Goal: Task Accomplishment & Management: Manage account settings

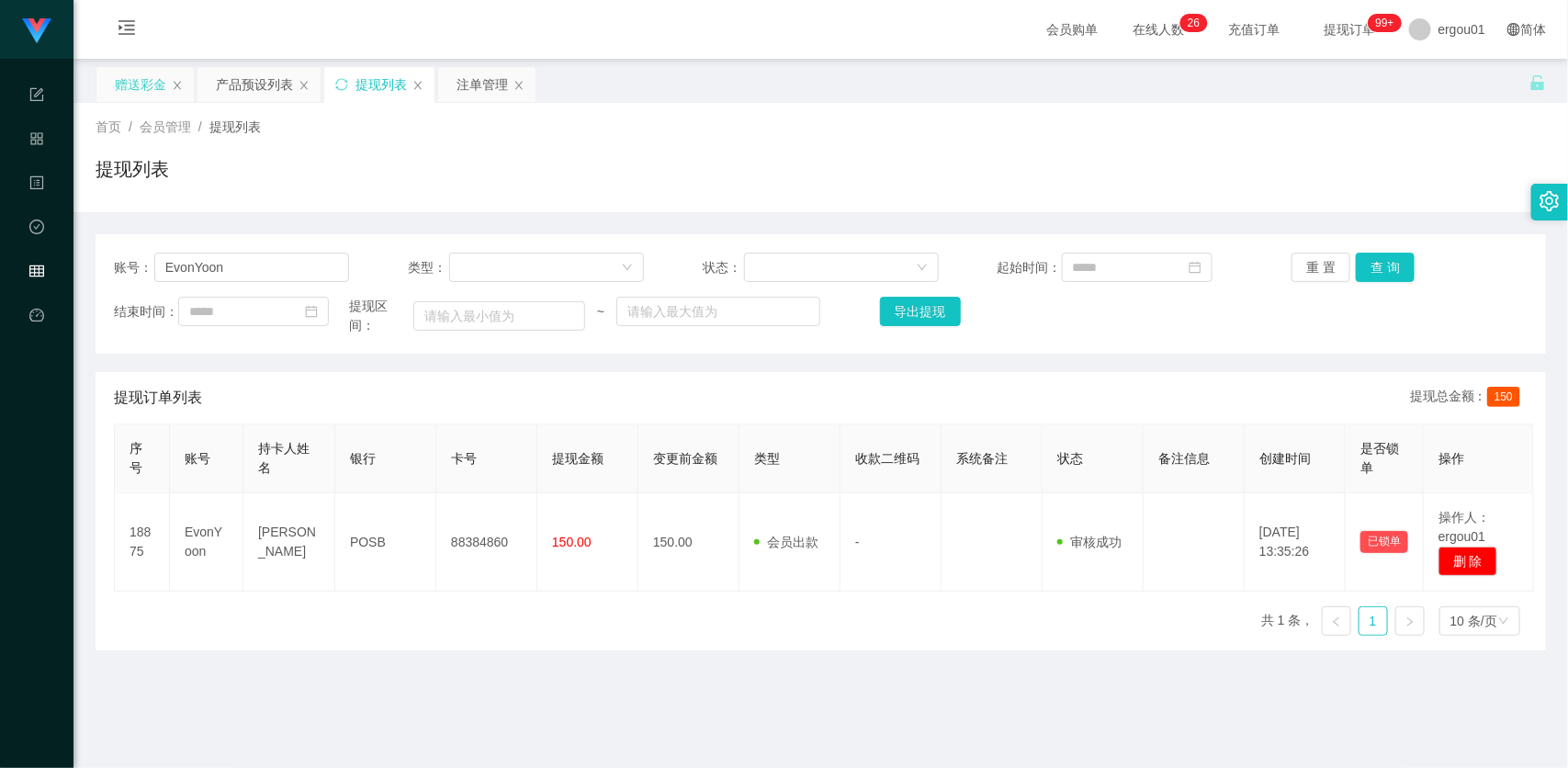
click at [153, 85] on div "赠送彩金" at bounding box center [140, 84] width 52 height 35
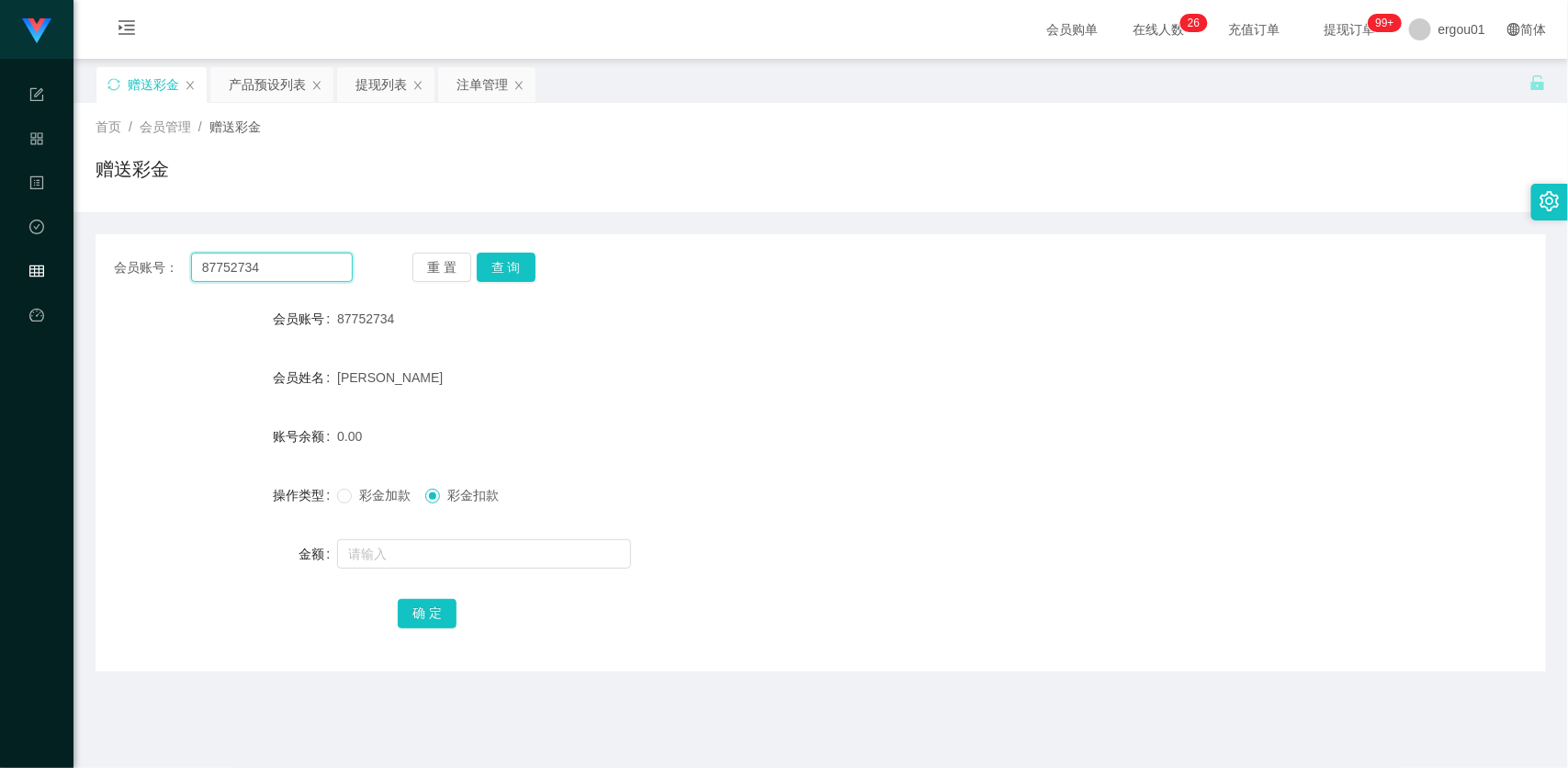
click at [258, 258] on input "87752734" at bounding box center [272, 267] width 161 height 29
paste input "EvonYoon"
type input "EvonYoon"
drag, startPoint x: 514, startPoint y: 265, endPoint x: 516, endPoint y: 305, distance: 40.0
click at [514, 265] on button "查 询" at bounding box center [506, 267] width 59 height 29
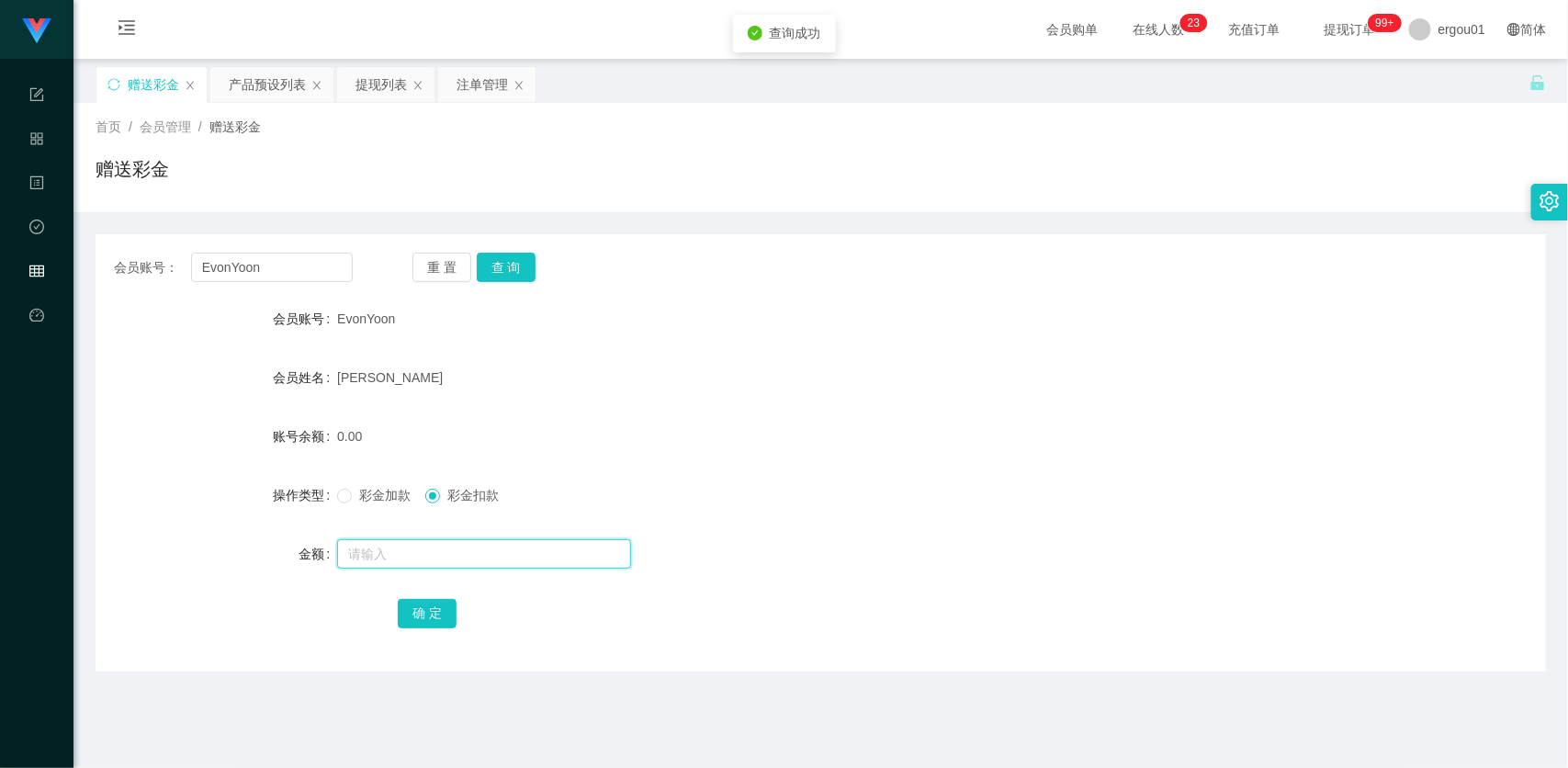
click at [478, 554] on input "text" at bounding box center [483, 553] width 294 height 29
type input "300"
click at [352, 488] on span "彩金加款" at bounding box center [385, 496] width 66 height 15
click at [433, 607] on button "确 定" at bounding box center [427, 613] width 59 height 29
click at [300, 274] on input "EvonYoon" at bounding box center [272, 267] width 161 height 29
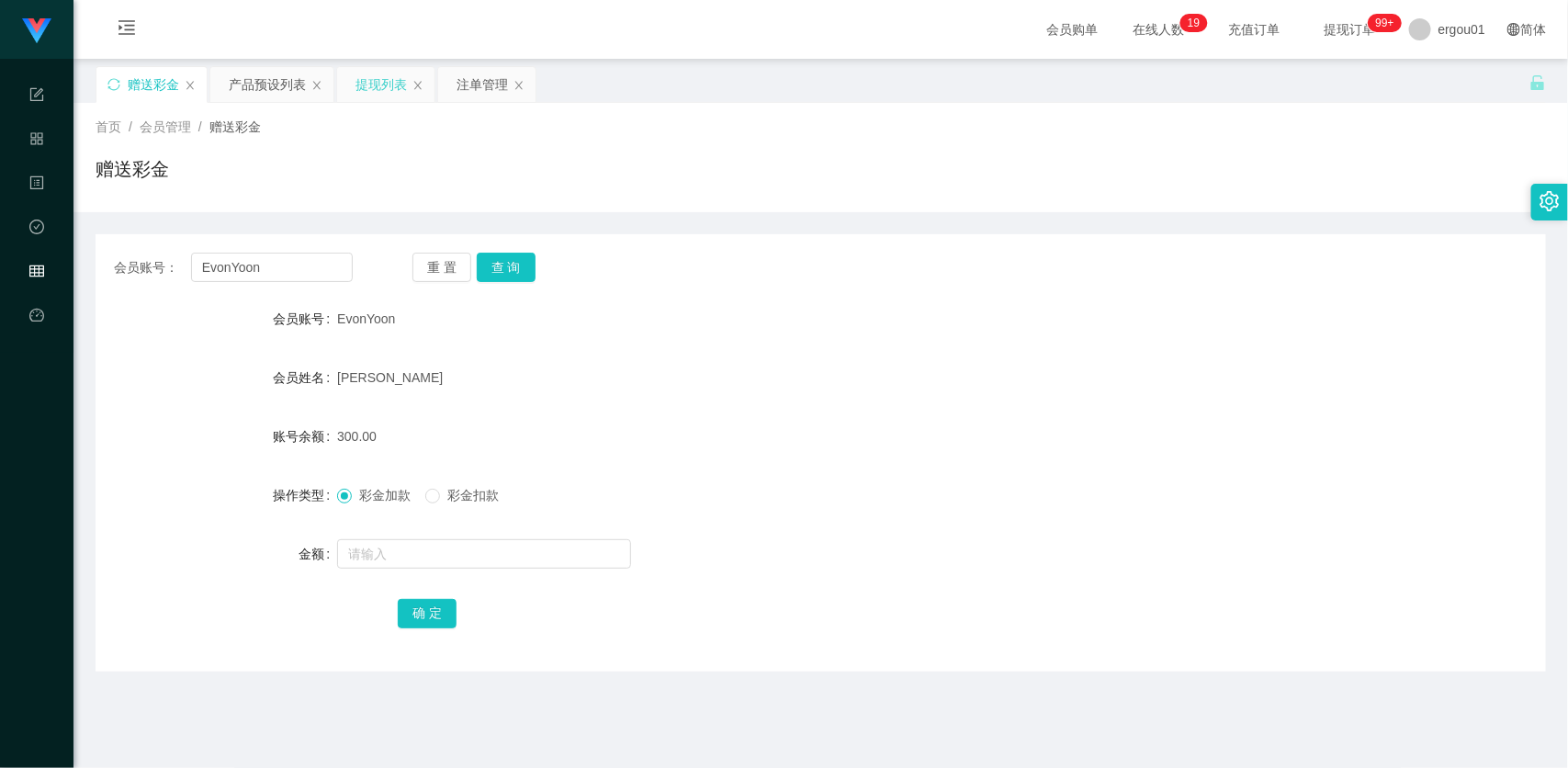
click at [409, 83] on div "提现列表" at bounding box center [386, 84] width 98 height 35
click at [381, 69] on div "提现列表" at bounding box center [381, 84] width 52 height 35
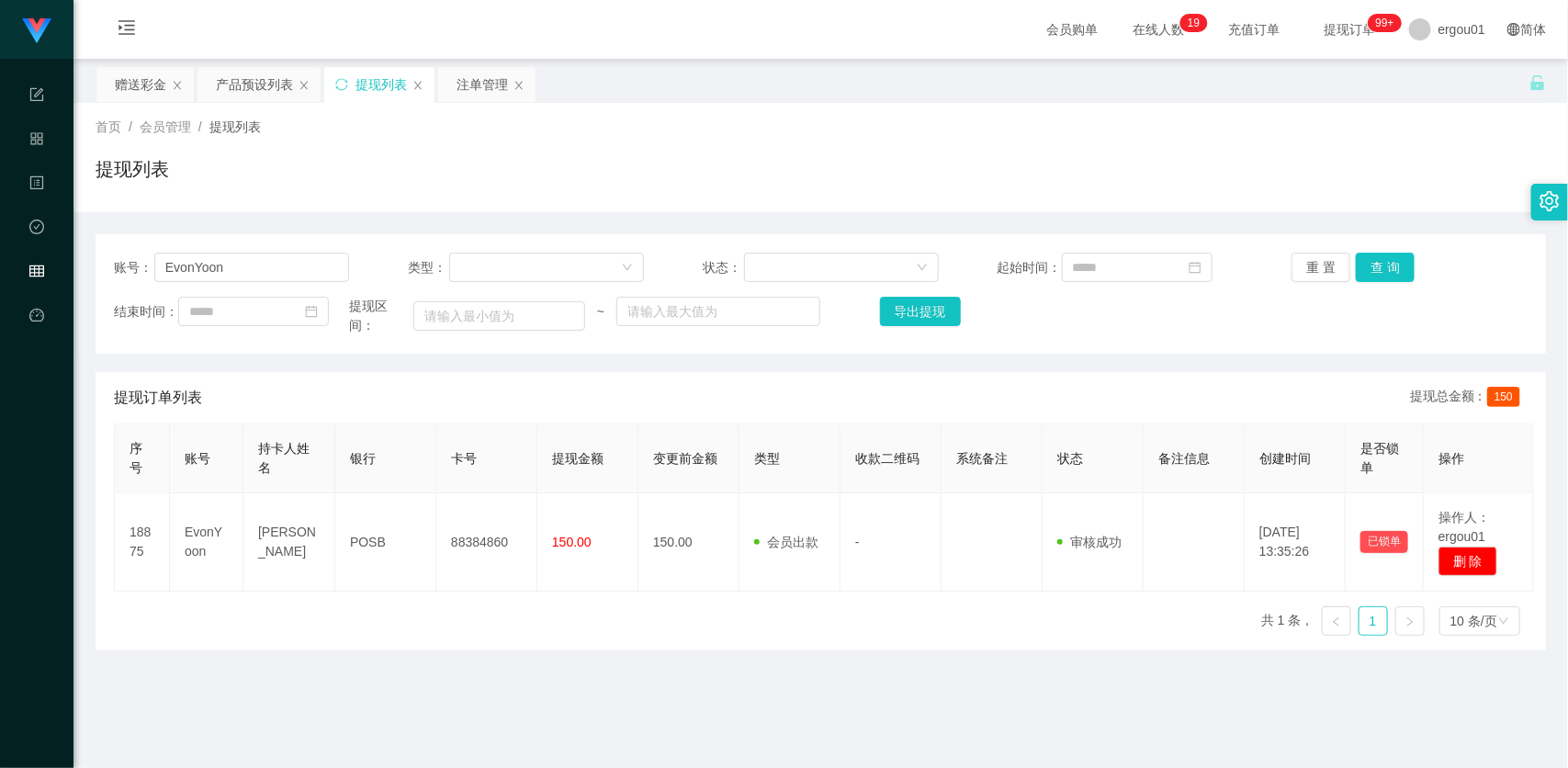
click at [279, 282] on div "账号： EvonYoon 类型： 状态： 起始时间： 重 置 查 询 结束时间： 提现区间： ~ 导出提现" at bounding box center [820, 294] width 1450 height 119
click at [327, 276] on input "EvonYoon" at bounding box center [251, 267] width 195 height 29
click at [1375, 257] on button "查 询" at bounding box center [1385, 267] width 59 height 29
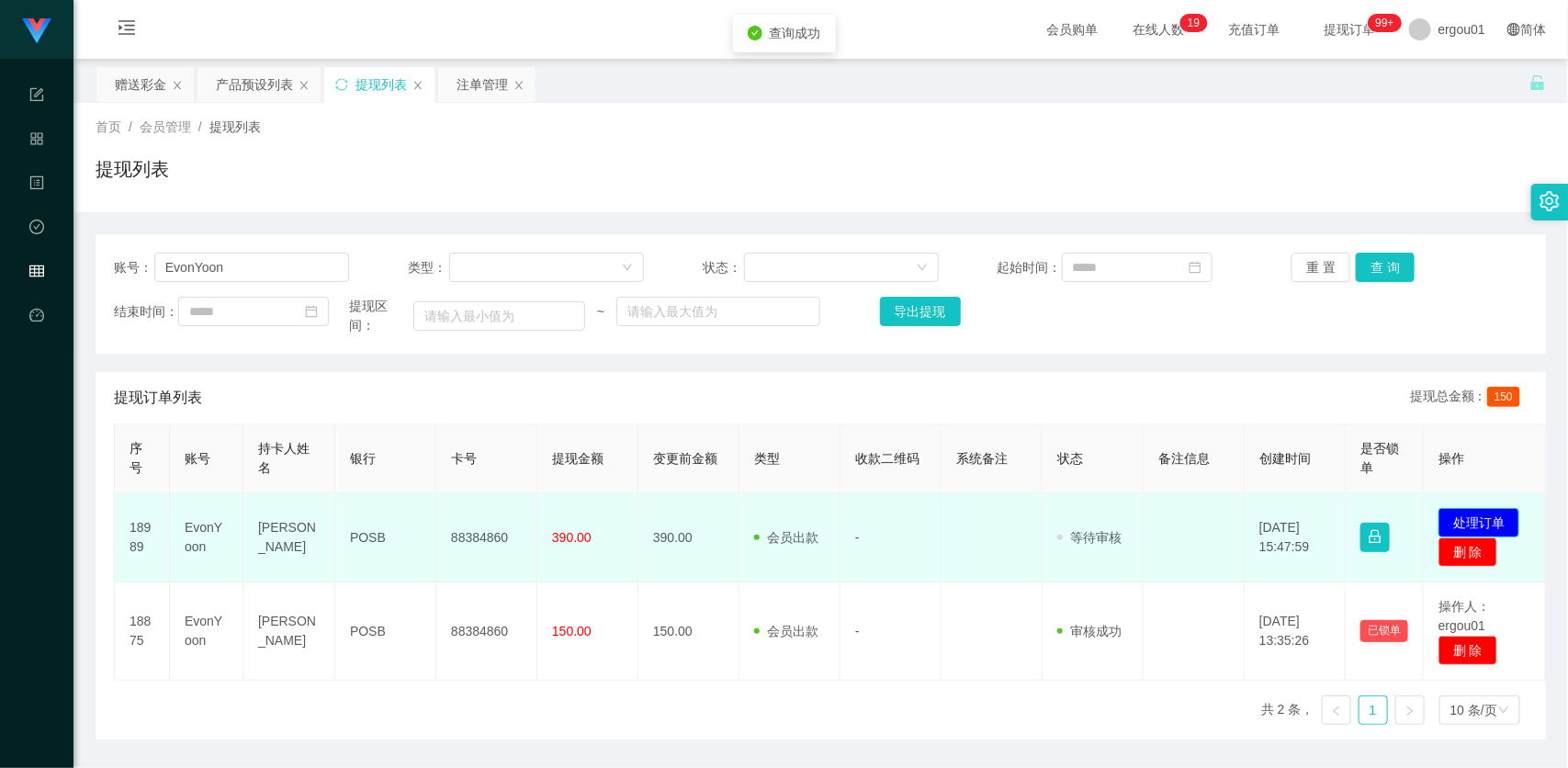
click at [1488, 512] on button "处理订单" at bounding box center [1479, 522] width 81 height 29
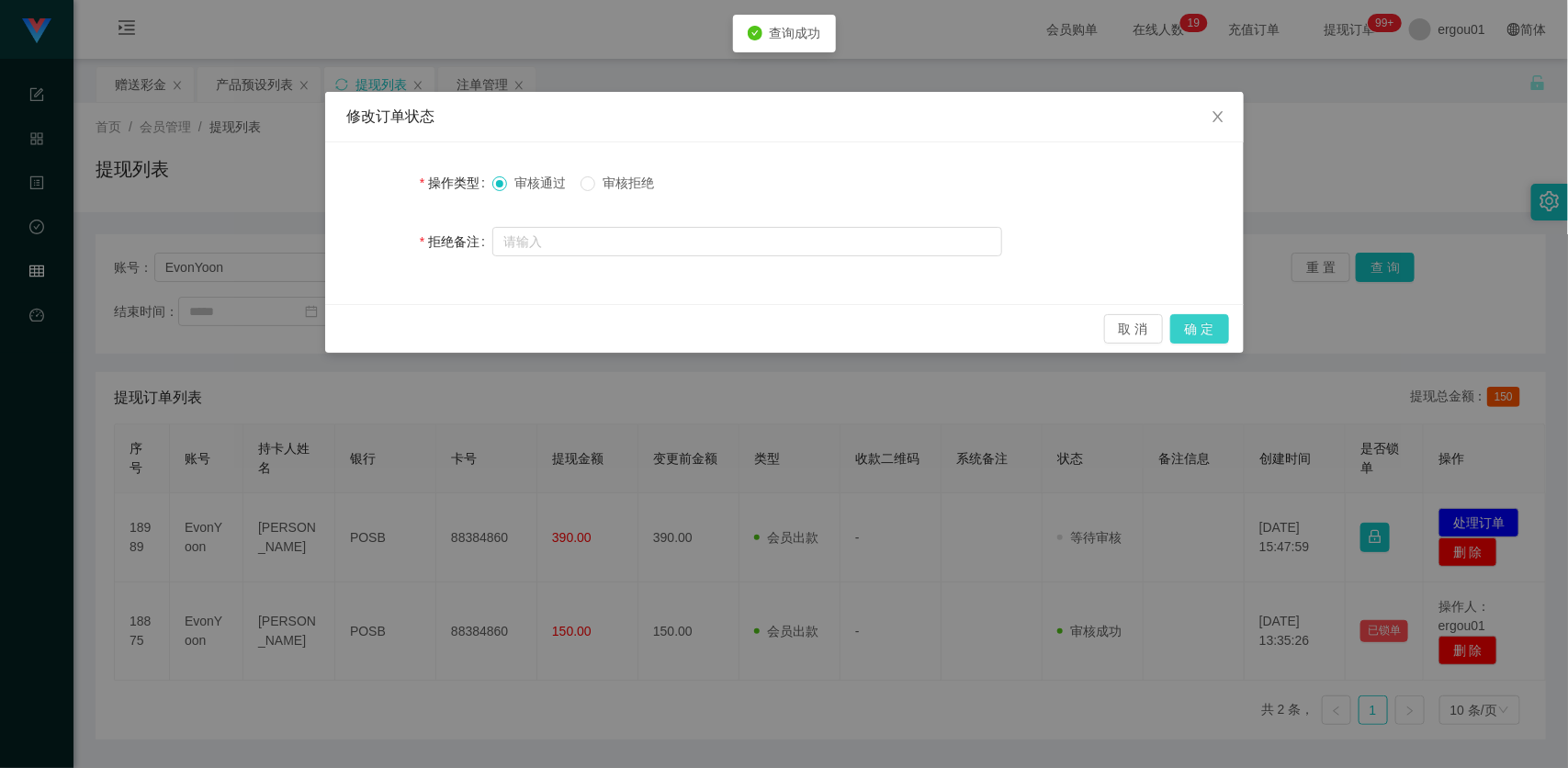
click at [1194, 323] on button "确 定" at bounding box center [1199, 329] width 59 height 29
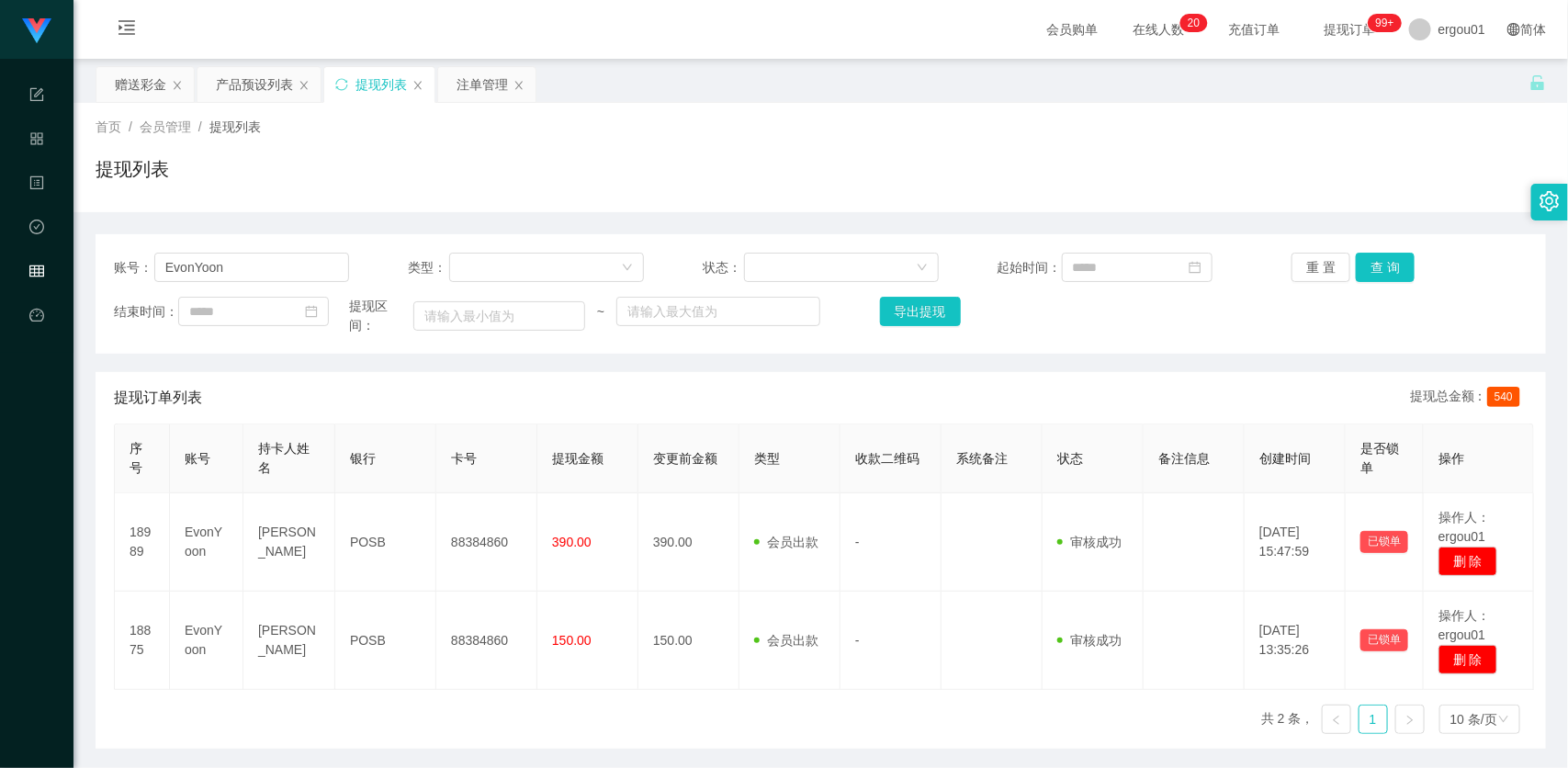
drag, startPoint x: 719, startPoint y: 97, endPoint x: 860, endPoint y: 58, distance: 146.3
click at [719, 97] on div "赠送彩金 产品预设列表 提现列表 注单管理" at bounding box center [813, 98] width 1434 height 64
